Goal: Task Accomplishment & Management: Use online tool/utility

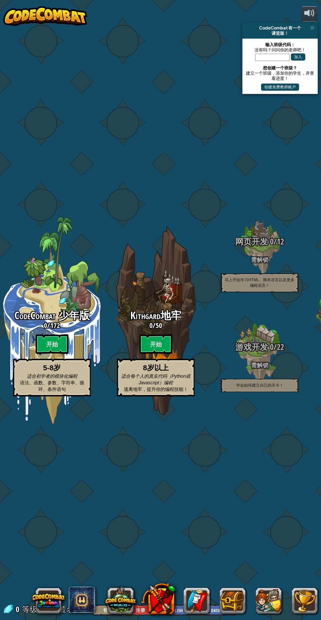
select select "zh-[PERSON_NAME]"
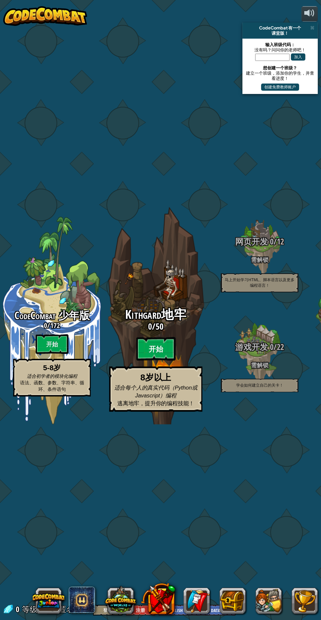
click at [153, 346] on btn "开始" at bounding box center [155, 349] width 39 height 24
select select "zh-[PERSON_NAME]"
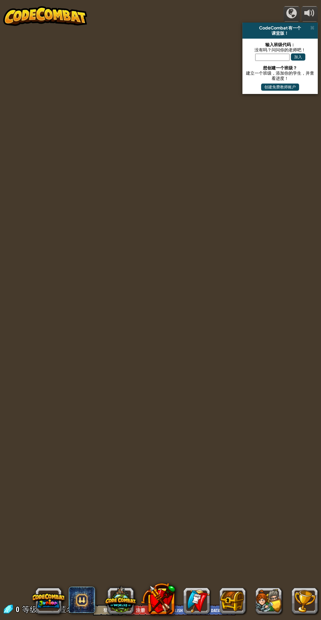
select select "zh-[PERSON_NAME]"
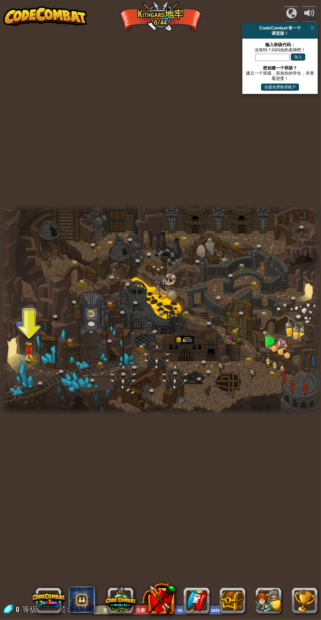
click at [32, 355] on img at bounding box center [29, 350] width 8 height 17
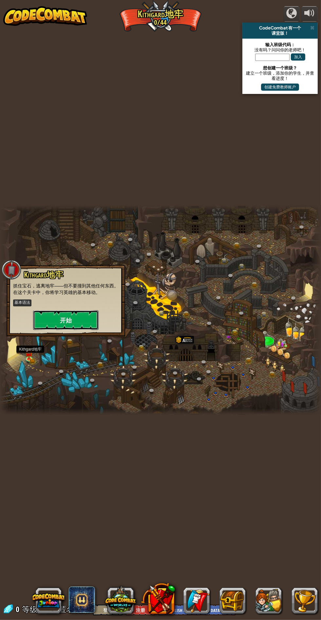
click at [84, 321] on button "开始" at bounding box center [65, 320] width 65 height 20
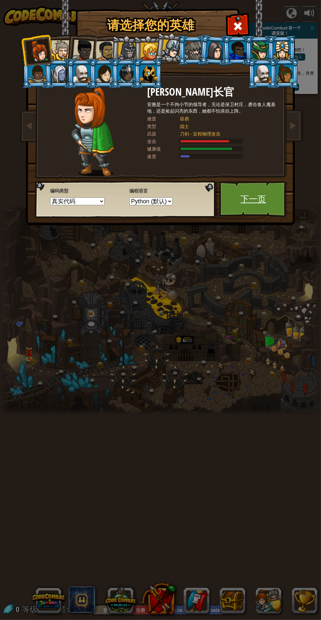
click at [263, 199] on link "下一页" at bounding box center [253, 199] width 68 height 36
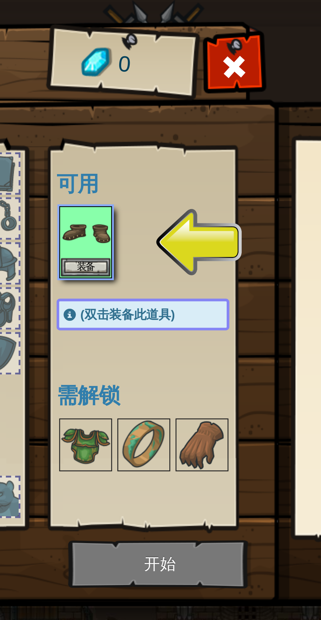
click at [154, 37] on img at bounding box center [164, 107] width 333 height 238
click at [156, 36] on img at bounding box center [164, 107] width 333 height 238
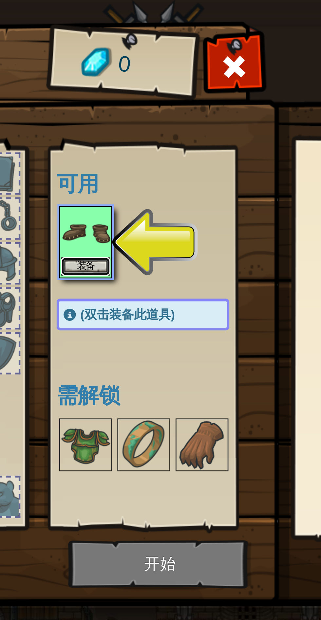
click at [136, 99] on button "装备" at bounding box center [135, 99] width 18 height 7
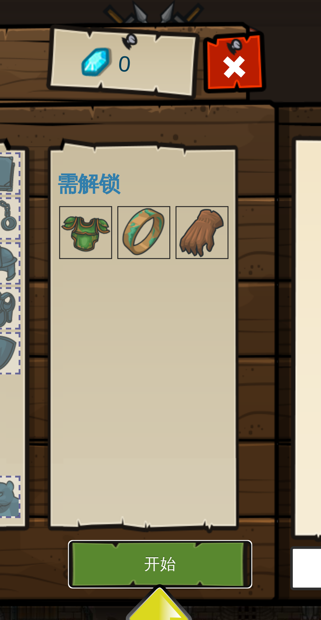
click at [168, 209] on button "开始" at bounding box center [163, 210] width 68 height 18
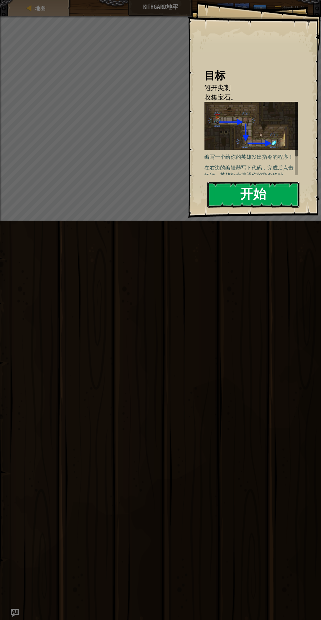
click at [265, 196] on button "开始" at bounding box center [253, 195] width 92 height 26
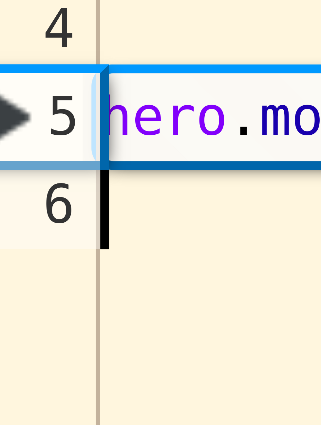
scroll to position [3, 0]
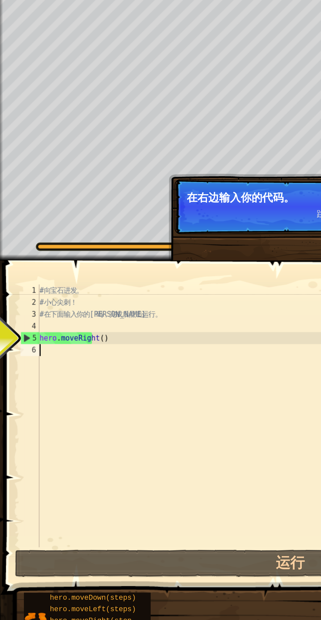
type textarea "hero.moveRight()"
click at [29, 264] on div "# 向 宝 石 进 发 。 # 小 心 尖 刺 ！ # 在 下 面 输 入 你 的 代 码 ， 完 成 后 点 击 运 行 。 hero . moveRigh…" at bounding box center [165, 312] width 291 height 157
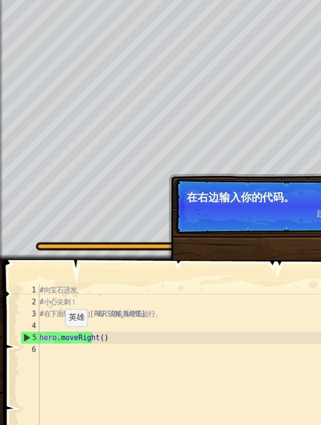
scroll to position [0, 0]
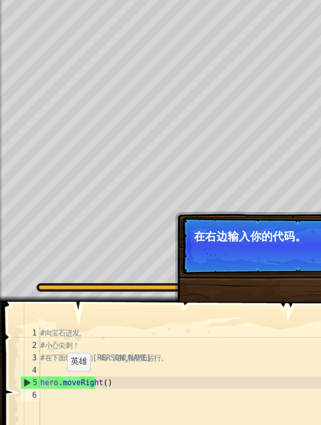
click at [47, 267] on div "# 向 宝 石 进 发 。 # 小 心 尖 刺 ！ # 在 下 面 输 入 你 的 代 码 ， 完 成 后 点 击 运 行 。 hero . moveRigh…" at bounding box center [165, 309] width 291 height 151
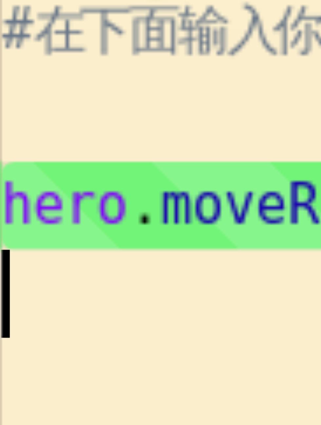
type textarea "hero.moveRight()"
click at [27, 276] on div "# 向 宝 石 进 发 。 # 小 心 尖 刺 ！ # 在 下 面 输 入 你 的 代 码 ， 完 成 后 点 击 运 行 。 hero . moveRigh…" at bounding box center [165, 309] width 291 height 151
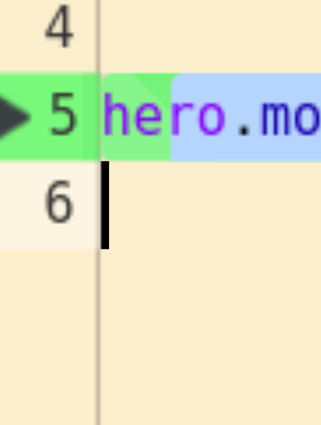
type textarea "hero.moveRight()"
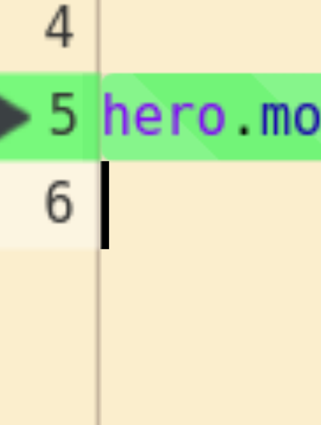
click at [33, 280] on div "# 向 宝 石 进 发 。 # 小 心 尖 刺 ！ # 在 下 面 输 入 你 的 代 码 ， 完 成 后 点 击 运 行 。 hero . moveRi g…" at bounding box center [165, 309] width 291 height 151
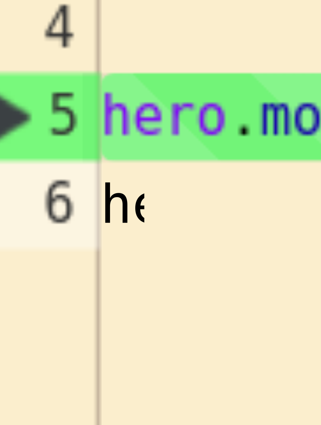
scroll to position [0, 0]
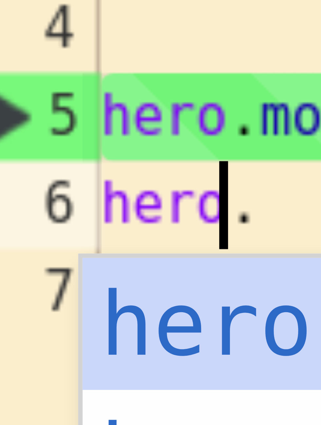
type textarea "hero."
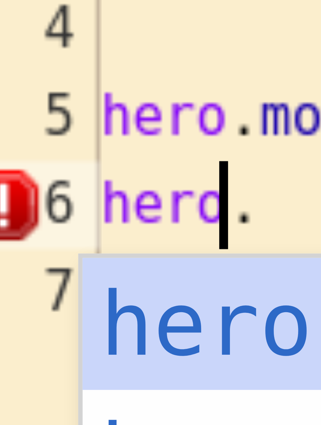
click at [33, 280] on div "hero. moveUp 按 回 车 键 hero. moveDown 按 回 车 键 hero. moveLeft 按 回 车 键 hero. moveRi…" at bounding box center [82, 303] width 124 height 59
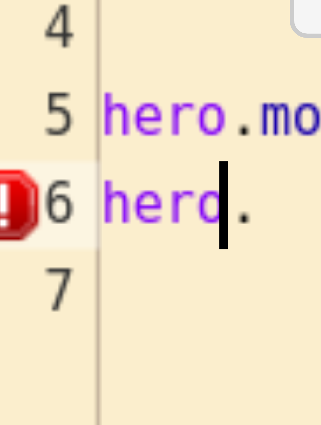
scroll to position [3, 0]
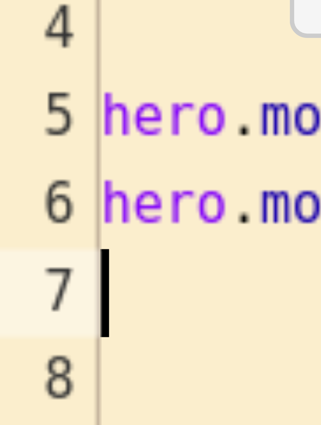
type textarea "hero.moveUp()"
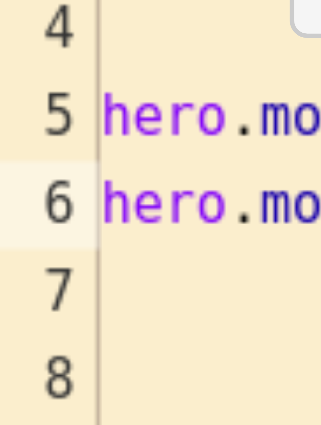
click at [28, 270] on div "# 向 宝 石 进 发 。 # 小 心 尖 刺 ！ # 在 下 面 输 入 你 的 代 码 ， 完 成 后 点 击 运 行 。 hero . moveRi g…" at bounding box center [165, 309] width 291 height 151
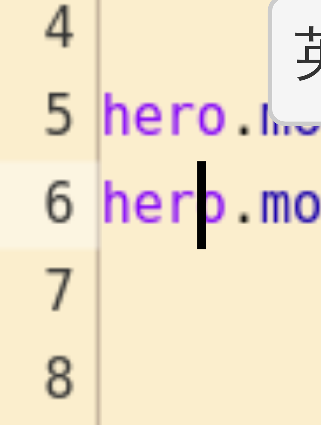
scroll to position [3, 1]
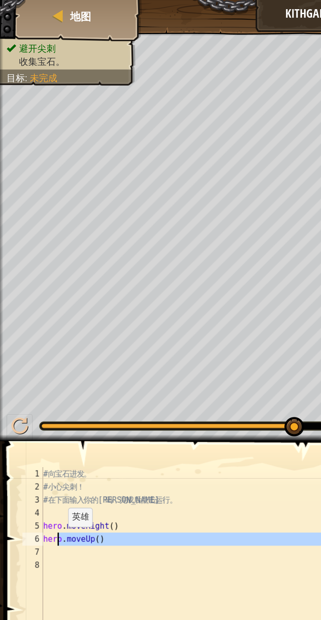
type textarea "hero.moveUp()"
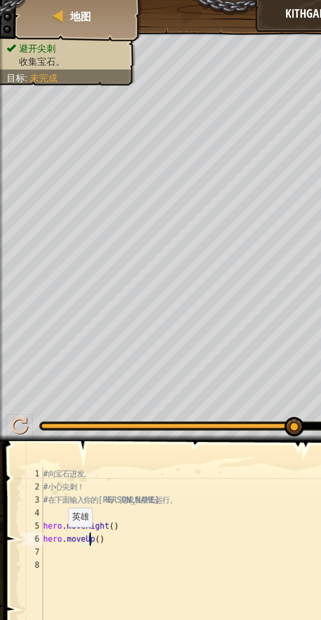
click at [60, 269] on div "# 向 宝 石 进 发 。 # 小 心 尖 刺 ！ # 在 下 面 输 入 你 的 代 码 ， 完 成 后 点 击 运 行 。 hero . moveRi g…" at bounding box center [165, 312] width 291 height 157
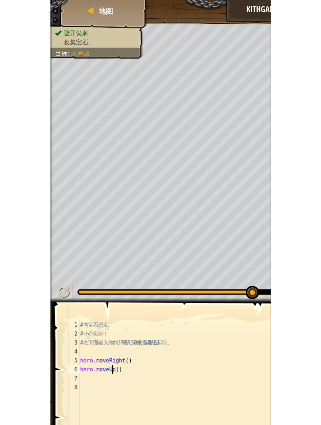
scroll to position [3, 3]
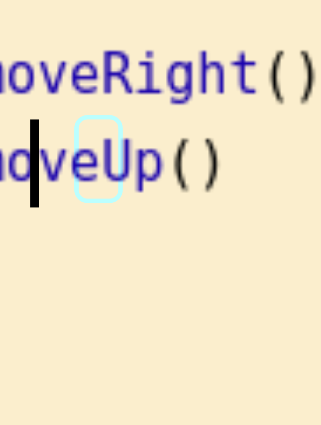
click at [38, 270] on div "# 向 宝 石 进 发 。 # 小 心 尖 刺 ！ # 在 下 面 输 入 你 的 代 码 ， 完 成 后 点 击 运 行 。 hero . moveRi g…" at bounding box center [165, 309] width 291 height 151
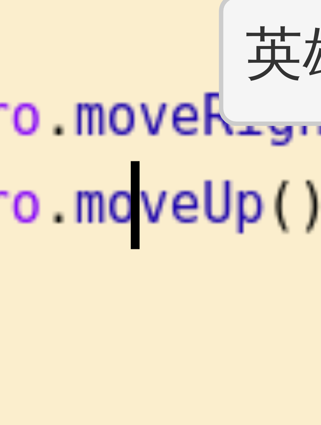
type textarea "hero.movUp()"
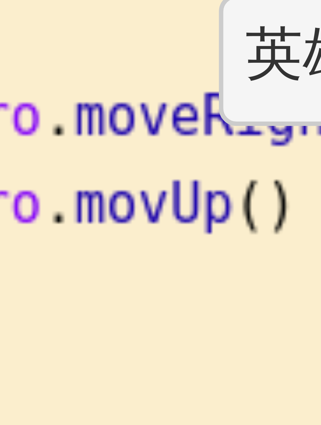
type textarea "hero.moUp()"
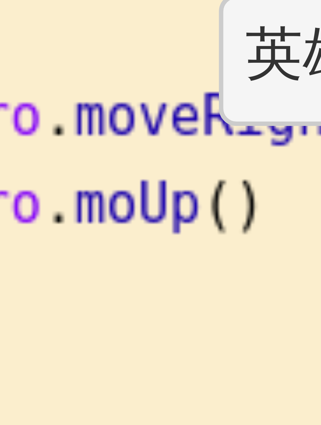
click at [35, 270] on div "# 向 宝 石 进 发 。 # 小 心 尖 刺 ！ # 在 下 面 输 入 你 的 代 码 ， 完 成 后 点 击 运 行 。 hero . moveRi g…" at bounding box center [165, 309] width 291 height 151
type textarea "hero.moUp()"
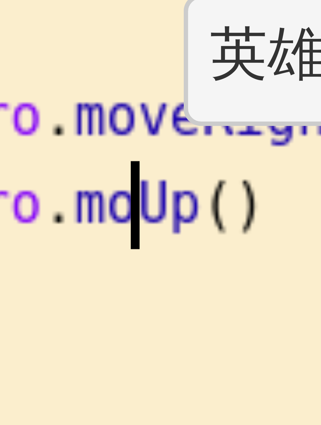
click at [37, 273] on textarea at bounding box center [37, 273] width 1 height 0
type textarea "hero.moUp()"
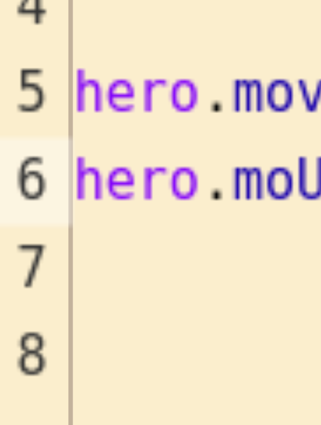
click at [35, 271] on div "# 向 宝 石 进 发 。 # 小 心 尖 刺 ！ # 在 下 面 输 入 你 的 代 码 ， 完 成 后 点 击 运 行 。 hero . moveRi g…" at bounding box center [165, 309] width 291 height 151
type textarea "hero.mop()"
type textarea "[DOMAIN_NAME]()"
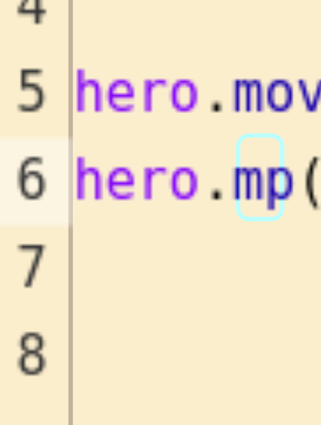
click at [34, 270] on div "# 向 宝 石 进 发 。 # 小 心 尖 刺 ！ # 在 下 面 输 入 你 的 代 码 ， 完 成 后 点 击 运 行 。 hero . moveRi g…" at bounding box center [165, 309] width 291 height 151
type textarea "hero.m()"
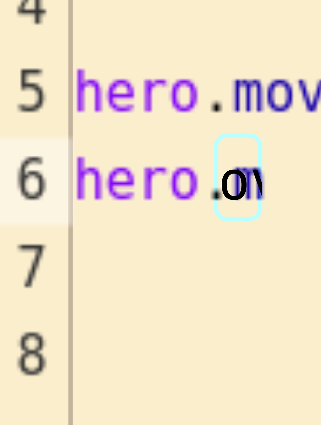
type textarea "o"
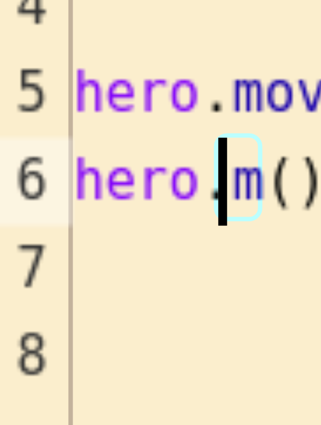
type textarea "hero.m()"
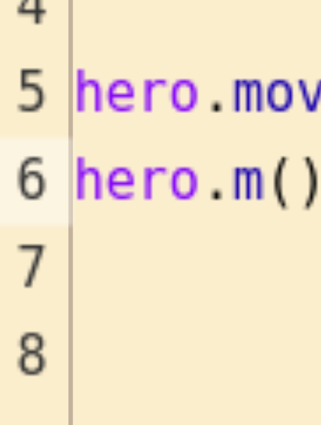
click at [30, 270] on textarea at bounding box center [30, 270] width 1 height 7
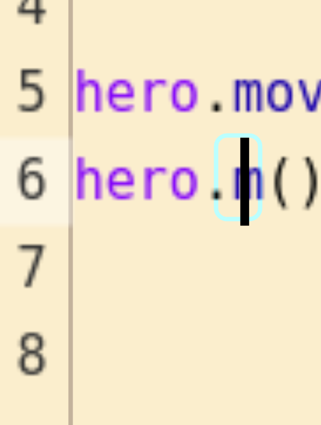
click at [34, 270] on div "# 向 宝 石 进 发 。 # 小 心 尖 刺 ！ # 在 下 面 输 入 你 的 代 码 ， 完 成 后 点 击 运 行 。 hero . moveRi g…" at bounding box center [165, 309] width 291 height 151
type textarea "hero.m)"
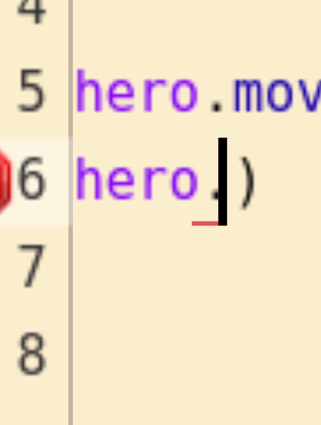
click at [36, 271] on div "# 向 宝 石 进 发 。 # 小 心 尖 刺 ！ # 在 下 面 输 入 你 的 代 码 ， 完 成 后 点 击 运 行 。 hero . moveRi g…" at bounding box center [165, 309] width 291 height 151
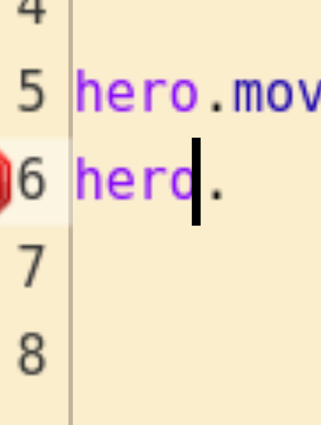
type textarea "hero"
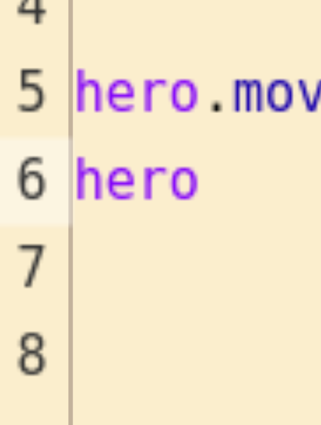
type textarea "."
type textarea "her"
click at [26, 270] on div "# 向 宝 石 进 发 。 # 小 心 尖 刺 ！ # 在 下 面 输 入 你 的 代 码 ， 完 成 后 点 击 运 行 。 hero . moveRi g…" at bounding box center [165, 309] width 291 height 151
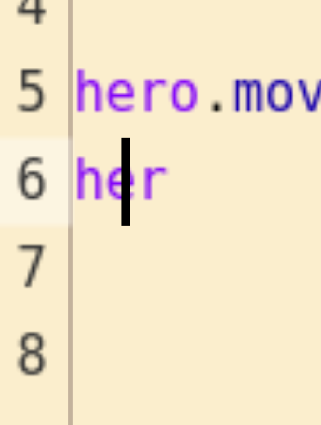
type textarea "her"
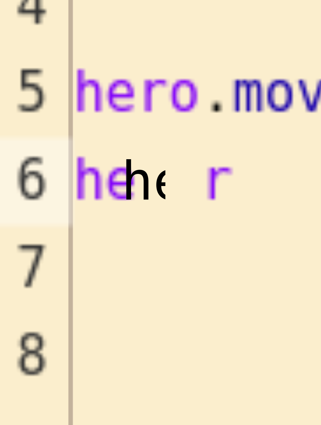
type textarea "h"
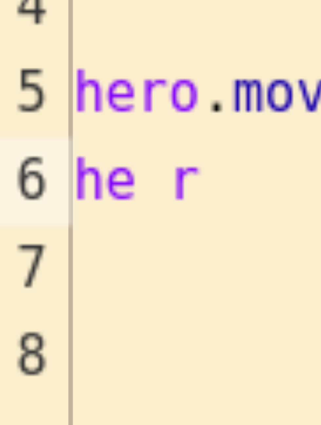
scroll to position [1, 0]
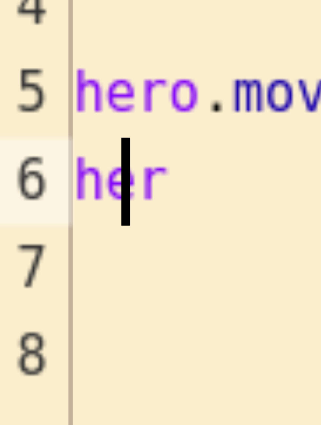
type textarea "her"
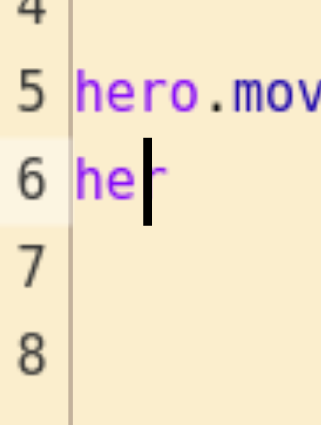
click at [27, 273] on textarea at bounding box center [27, 273] width 1 height 0
type textarea "her"
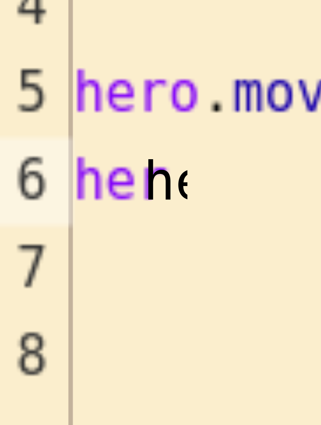
type textarea "h"
type textarea "he"
type textarea "h"
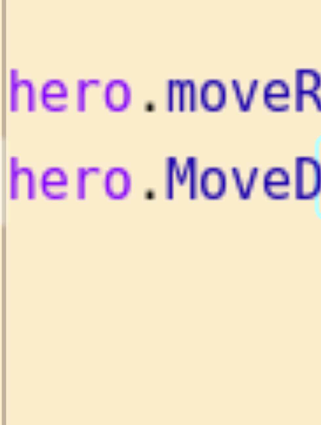
scroll to position [1, 17]
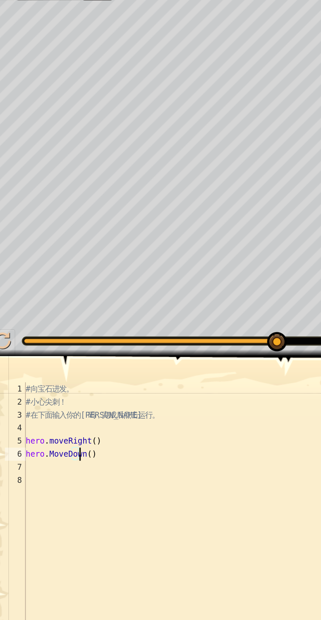
type textarea "hero.moveRight()"
click at [44, 261] on div "# 向 宝 石 进 发 。 # 小 心 尖 刺 ！ # 在 下 面 输 入 你 的 代 码 ， 完 成 后 点 击 运 行 。 hero . moveRi g…" at bounding box center [165, 312] width 291 height 157
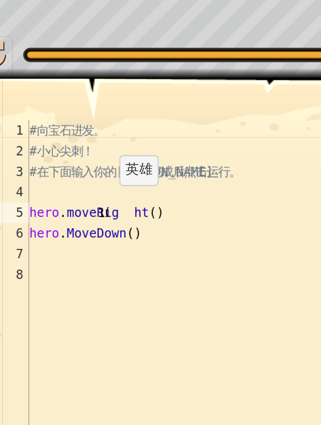
scroll to position [0, 0]
click at [44, 272] on div "# 向 宝 石 进 发 。 # 小 心 尖 刺 ！ # 在 下 面 输 入 你 的 代 码 ， 完 成 后 点 击 运 行 。 hero . moveRig …" at bounding box center [165, 309] width 291 height 151
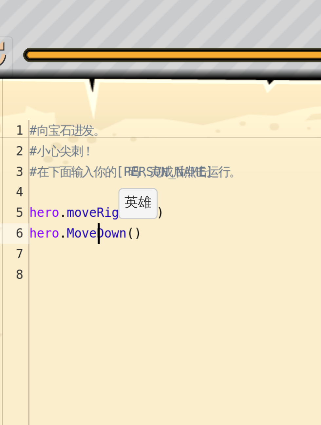
scroll to position [3, 20]
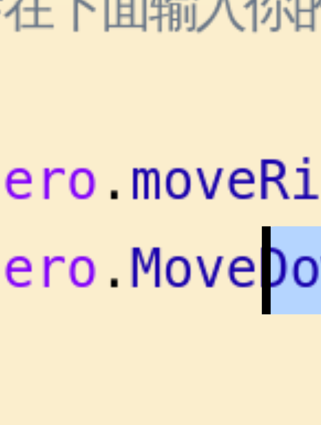
type textarea "hero.MoveDown()"
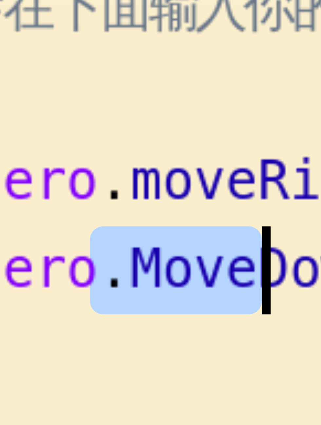
click at [44, 270] on div "# 向 宝 石 进 发 。 # 小 心 尖 刺 ！ # 在 下 面 输 入 你 的 代 码 ， 完 成 后 点 击 运 行 。 hero . moveRig …" at bounding box center [165, 309] width 291 height 151
type textarea "hero.MoveDown()"
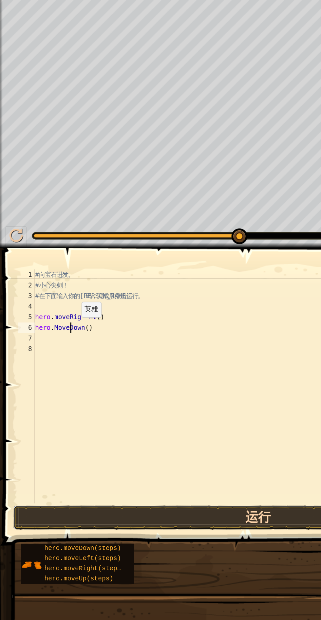
click at [161, 387] on button "运行" at bounding box center [159, 386] width 302 height 15
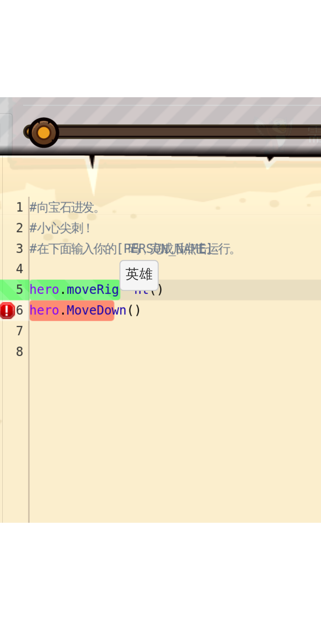
scroll to position [0, 0]
